Goal: Book appointment/travel/reservation

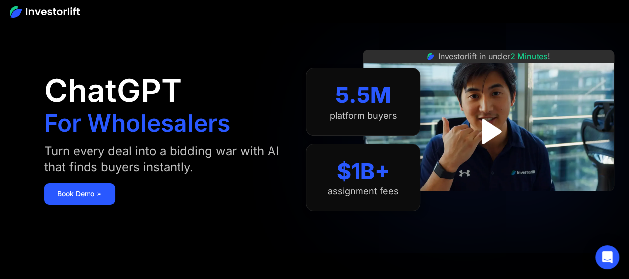
click at [28, 9] on img at bounding box center [45, 12] width 70 height 12
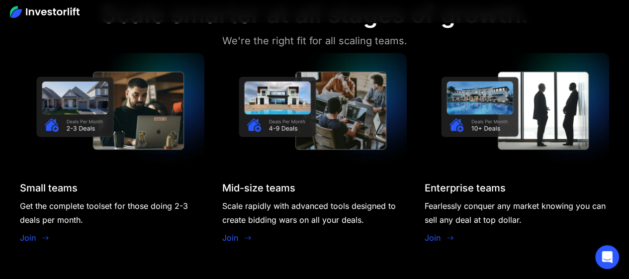
scroll to position [845, 0]
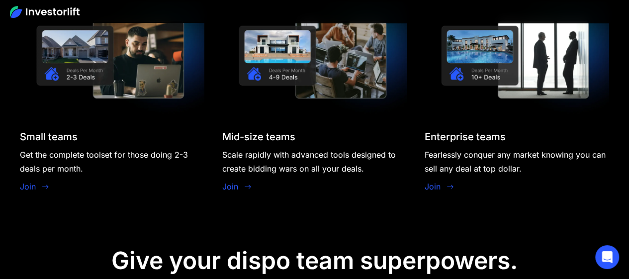
click at [30, 180] on link "Join" at bounding box center [28, 186] width 16 height 12
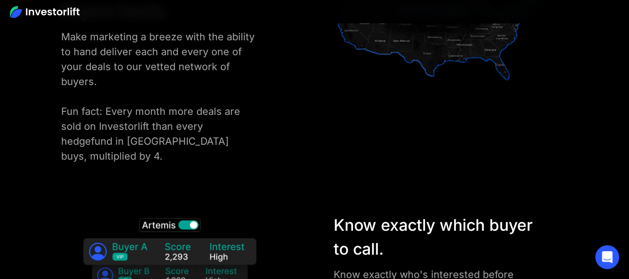
scroll to position [1541, 0]
